Goal: Transaction & Acquisition: Purchase product/service

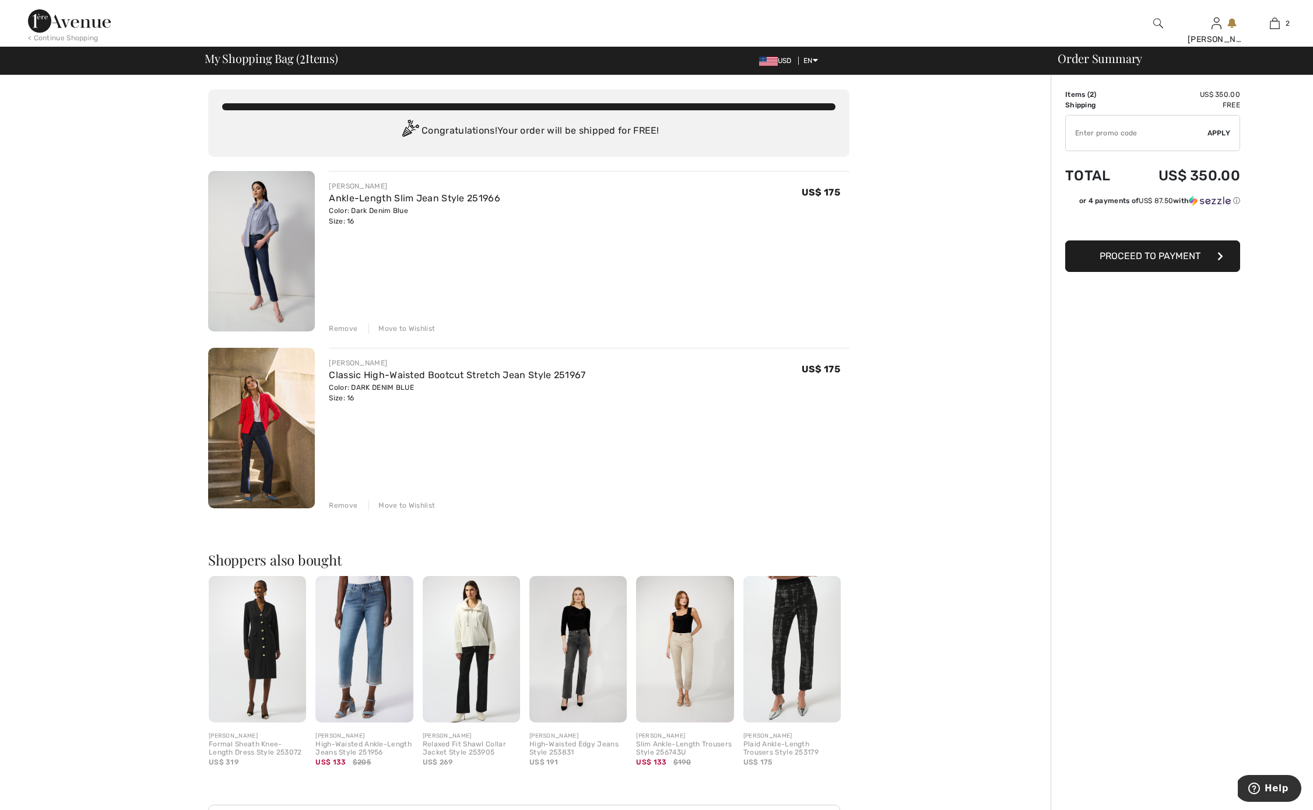
click at [1159, 258] on span "Proceed to Payment" at bounding box center [1150, 255] width 101 height 11
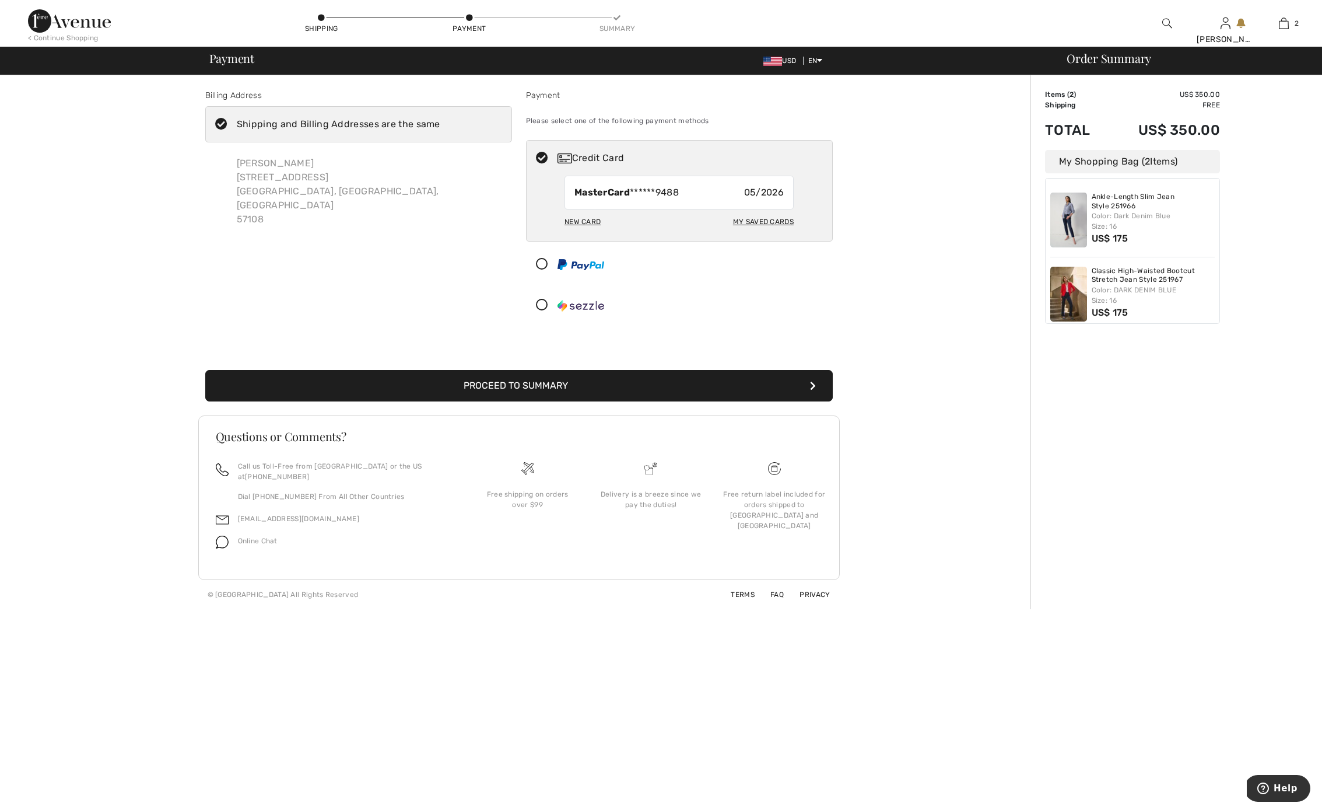
click at [613, 381] on button "Proceed to Summary" at bounding box center [519, 385] width 628 height 31
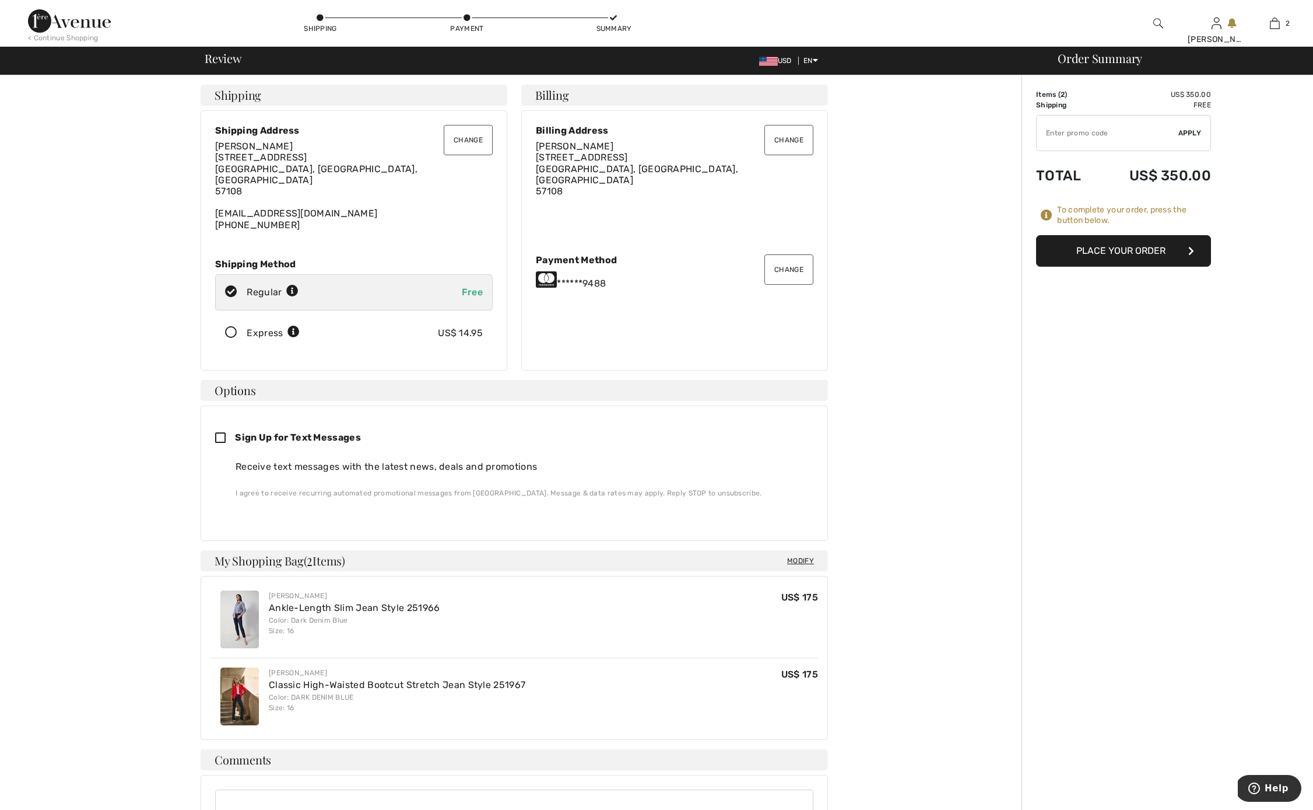
click at [1137, 253] on button "Place Your Order" at bounding box center [1123, 250] width 175 height 31
